Goal: Task Accomplishment & Management: Manage account settings

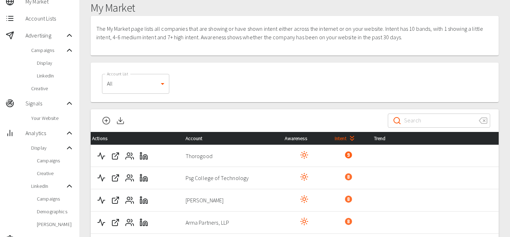
scroll to position [18, 0]
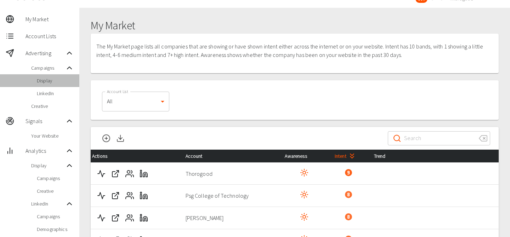
click at [57, 81] on span "Display" at bounding box center [55, 80] width 37 height 7
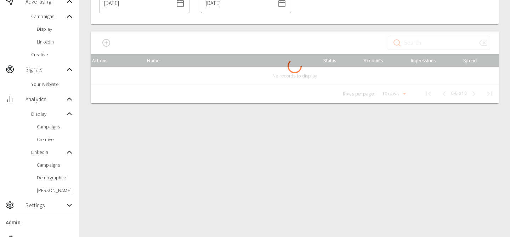
scroll to position [72, 0]
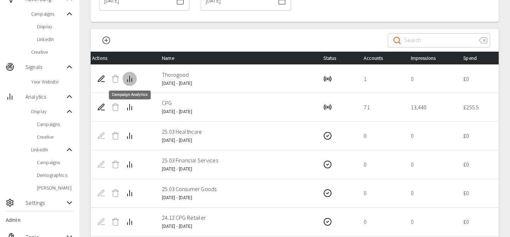
click at [134, 79] on icon "Campaign Analytics" at bounding box center [129, 79] width 9 height 9
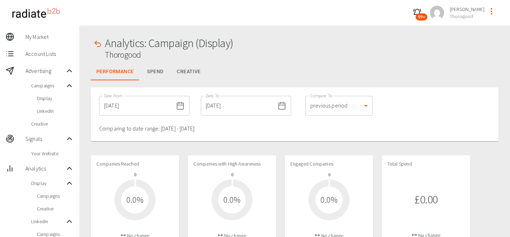
click at [49, 96] on span "Display" at bounding box center [55, 98] width 37 height 7
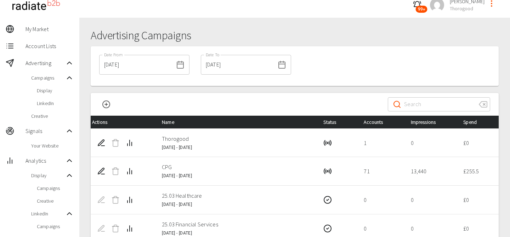
scroll to position [8, 0]
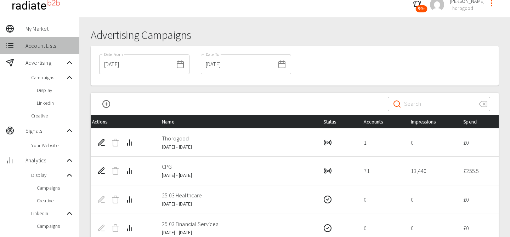
click at [47, 51] on div "Account Lists" at bounding box center [39, 45] width 79 height 17
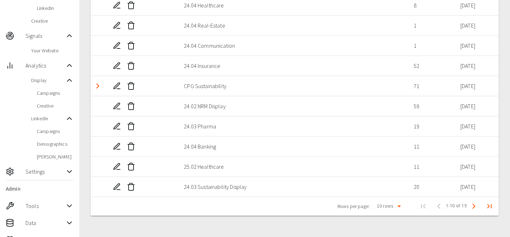
scroll to position [117, 0]
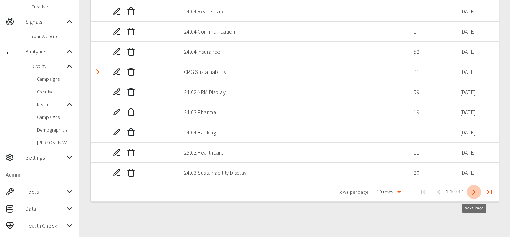
click at [476, 192] on icon "Next Page" at bounding box center [474, 192] width 9 height 9
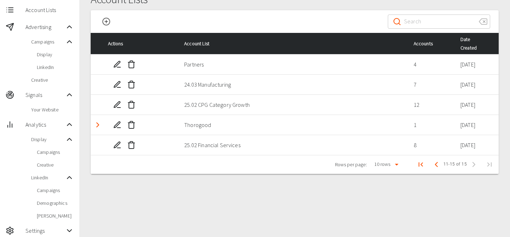
scroll to position [44, 0]
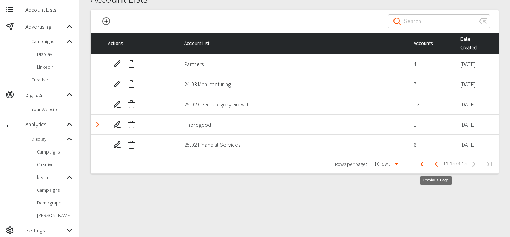
click at [435, 161] on icon "Previous Page" at bounding box center [436, 164] width 9 height 9
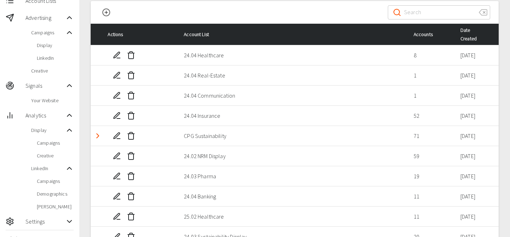
scroll to position [117, 0]
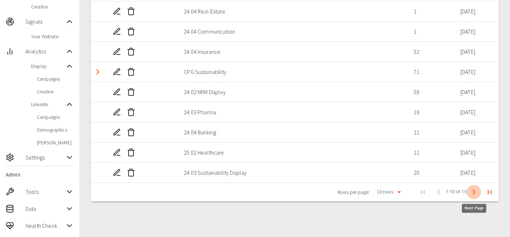
click at [473, 191] on icon "Next Page" at bounding box center [474, 192] width 9 height 9
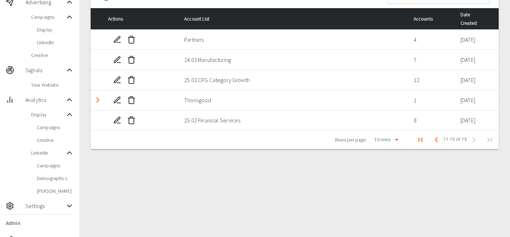
scroll to position [65, 0]
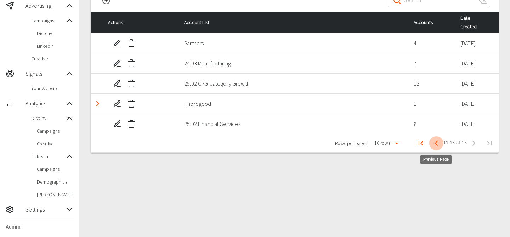
click at [437, 140] on icon "Previous Page" at bounding box center [436, 143] width 9 height 9
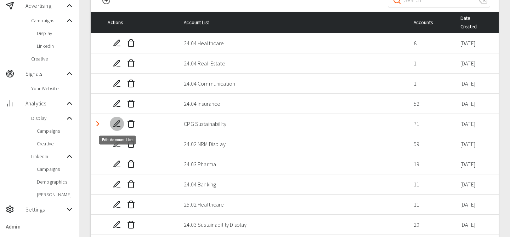
click at [114, 125] on icon "Edit Account List" at bounding box center [117, 123] width 6 height 6
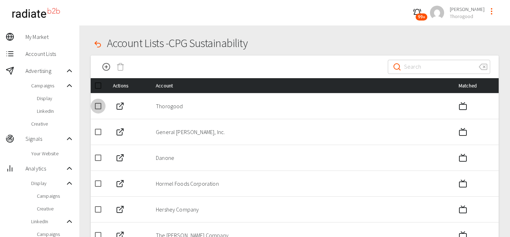
click at [97, 106] on input "checkbox" at bounding box center [98, 106] width 15 height 15
checkbox input "true"
click at [123, 67] on icon "Delete Accounts" at bounding box center [120, 67] width 9 height 9
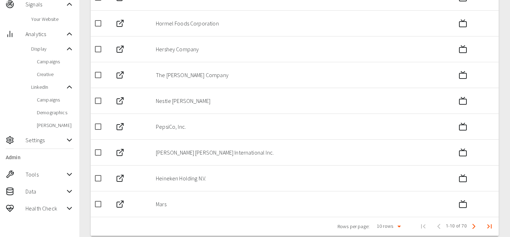
scroll to position [145, 0]
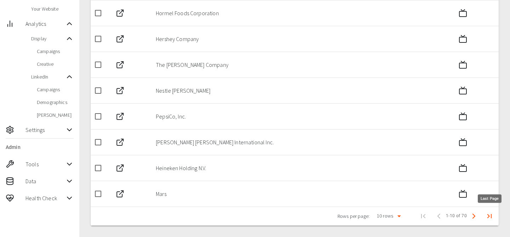
click at [493, 215] on icon "Last Page" at bounding box center [489, 216] width 9 height 9
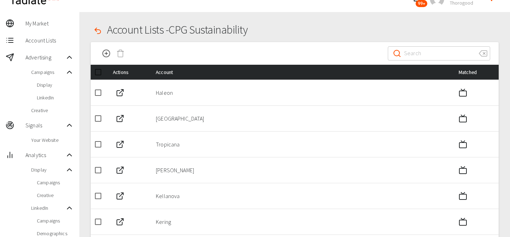
scroll to position [12, 0]
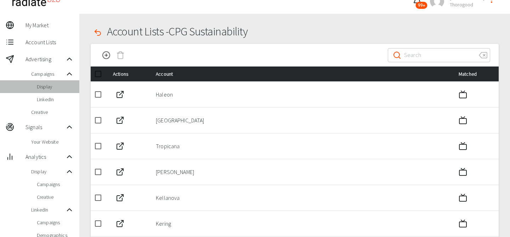
click at [51, 89] on span "Display" at bounding box center [55, 86] width 37 height 7
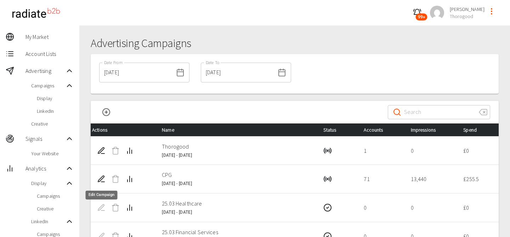
click at [100, 180] on icon "Edit Campaign" at bounding box center [101, 179] width 6 height 6
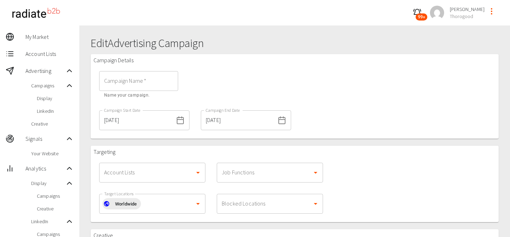
type input "CPG"
type input "1000"
type input "5"
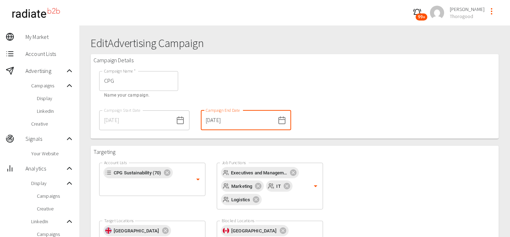
click at [210, 122] on input "[DATE]" at bounding box center [238, 121] width 74 height 20
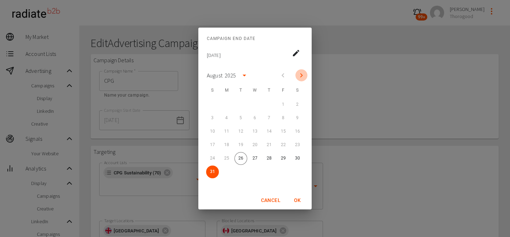
click at [302, 77] on icon "Next month" at bounding box center [301, 75] width 9 height 9
click at [240, 158] on button "30" at bounding box center [241, 158] width 13 height 13
type input "[DATE]"
click at [300, 198] on button "OK" at bounding box center [297, 200] width 23 height 13
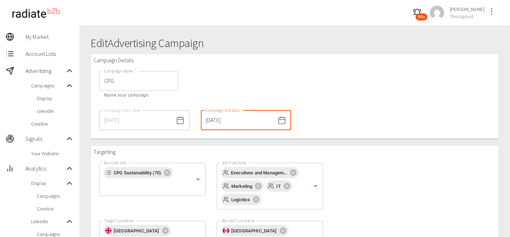
click at [335, 128] on div "Campaign Details Campaign Name   * CPG Campaign Name   * Name your campaign. Ca…" at bounding box center [295, 96] width 408 height 85
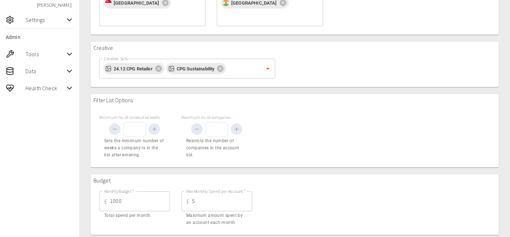
scroll to position [296, 0]
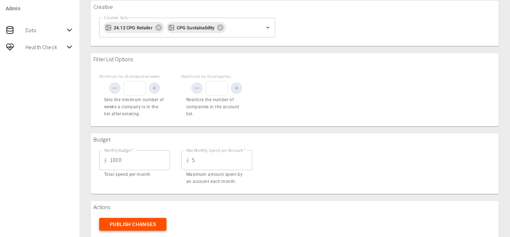
click at [158, 218] on button "Publish Changes" at bounding box center [132, 224] width 67 height 13
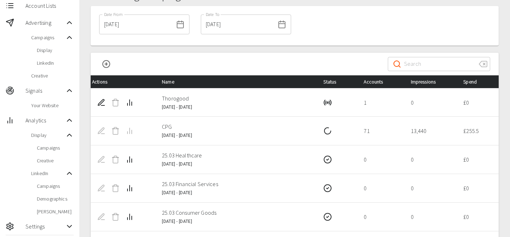
scroll to position [24, 0]
